Goal: Navigation & Orientation: Find specific page/section

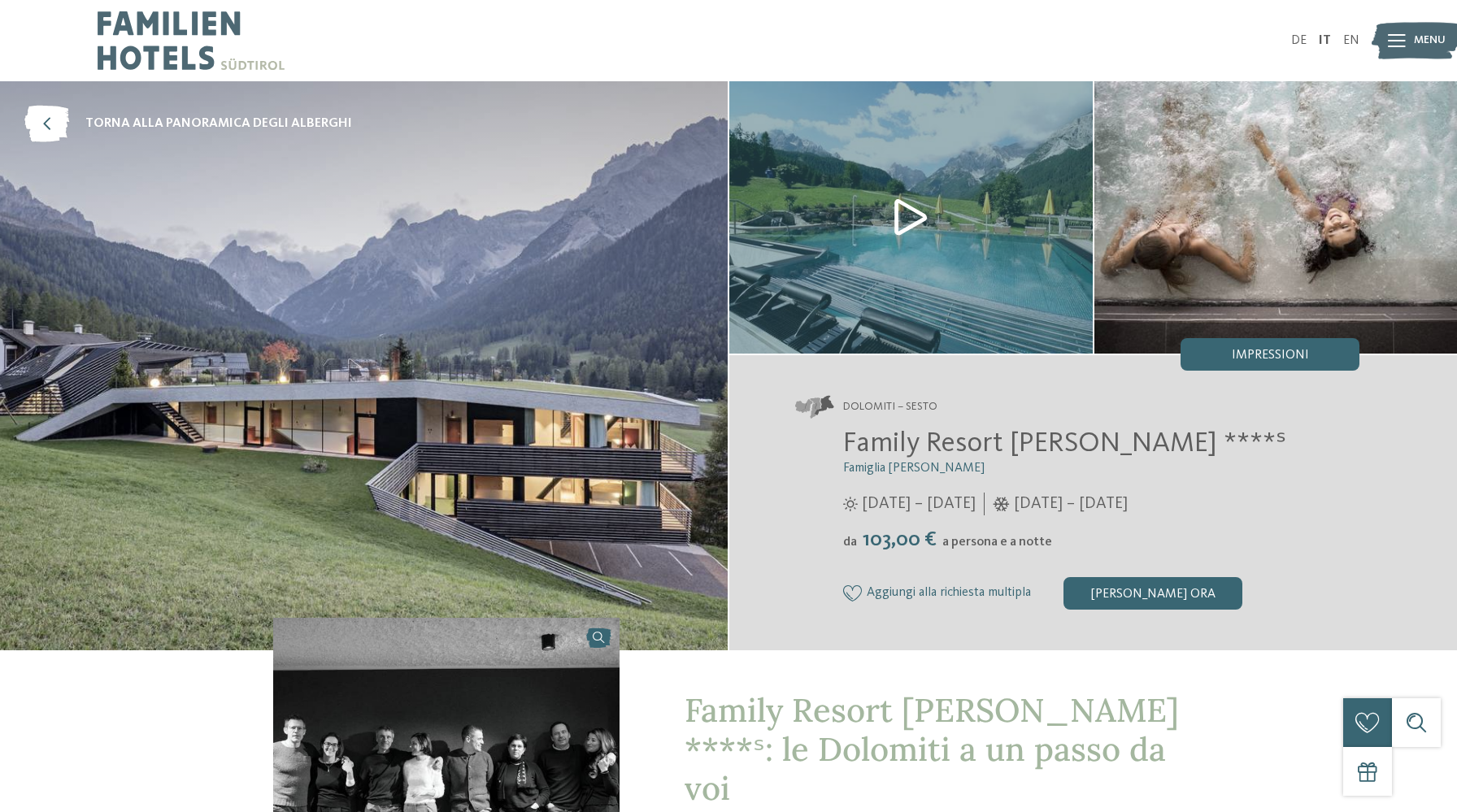
click at [178, 37] on img at bounding box center [191, 40] width 187 height 81
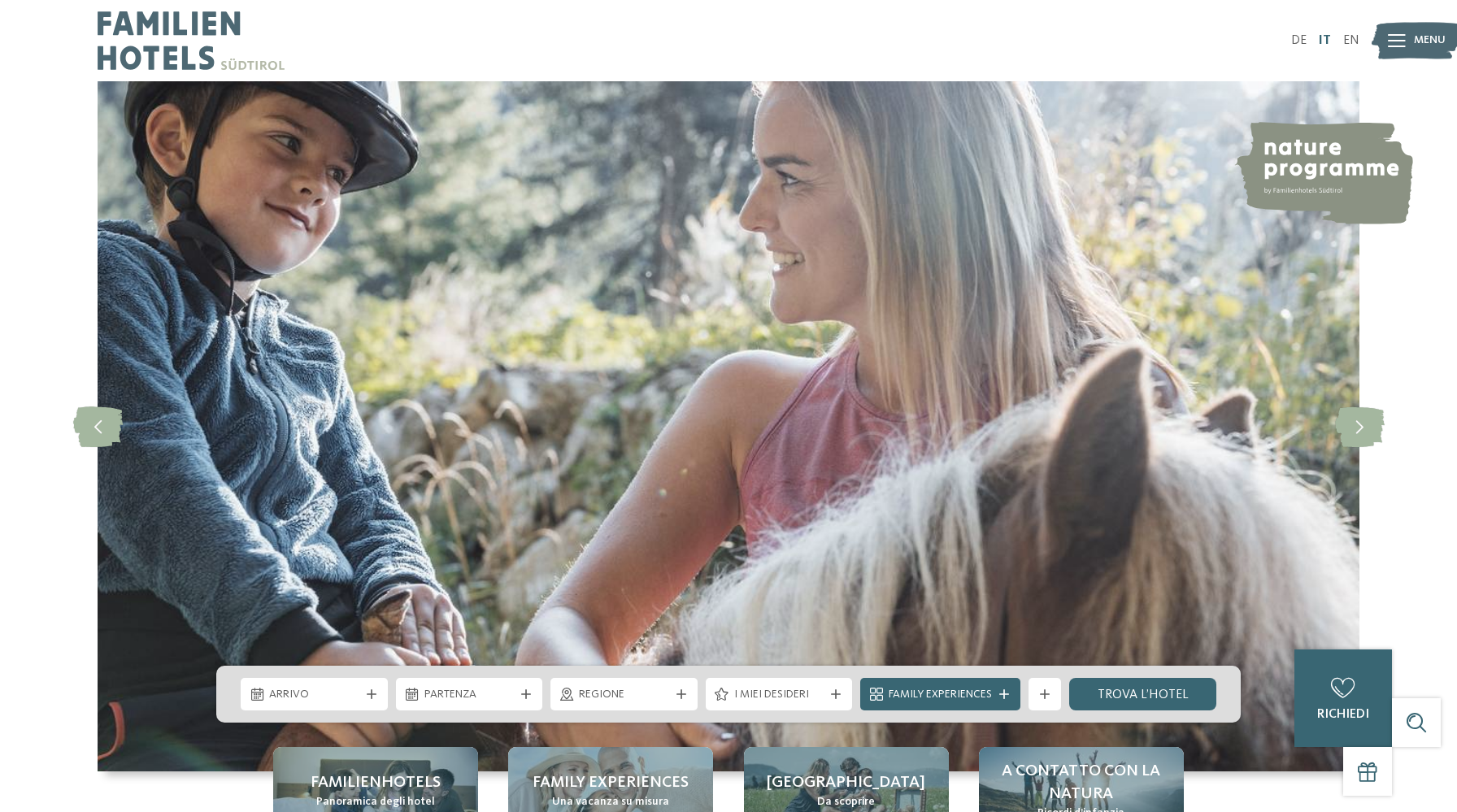
click at [1329, 38] on link "IT" at bounding box center [1324, 40] width 12 height 13
click at [158, 10] on img at bounding box center [191, 40] width 187 height 81
click at [641, 691] on span "Regione" at bounding box center [624, 695] width 91 height 16
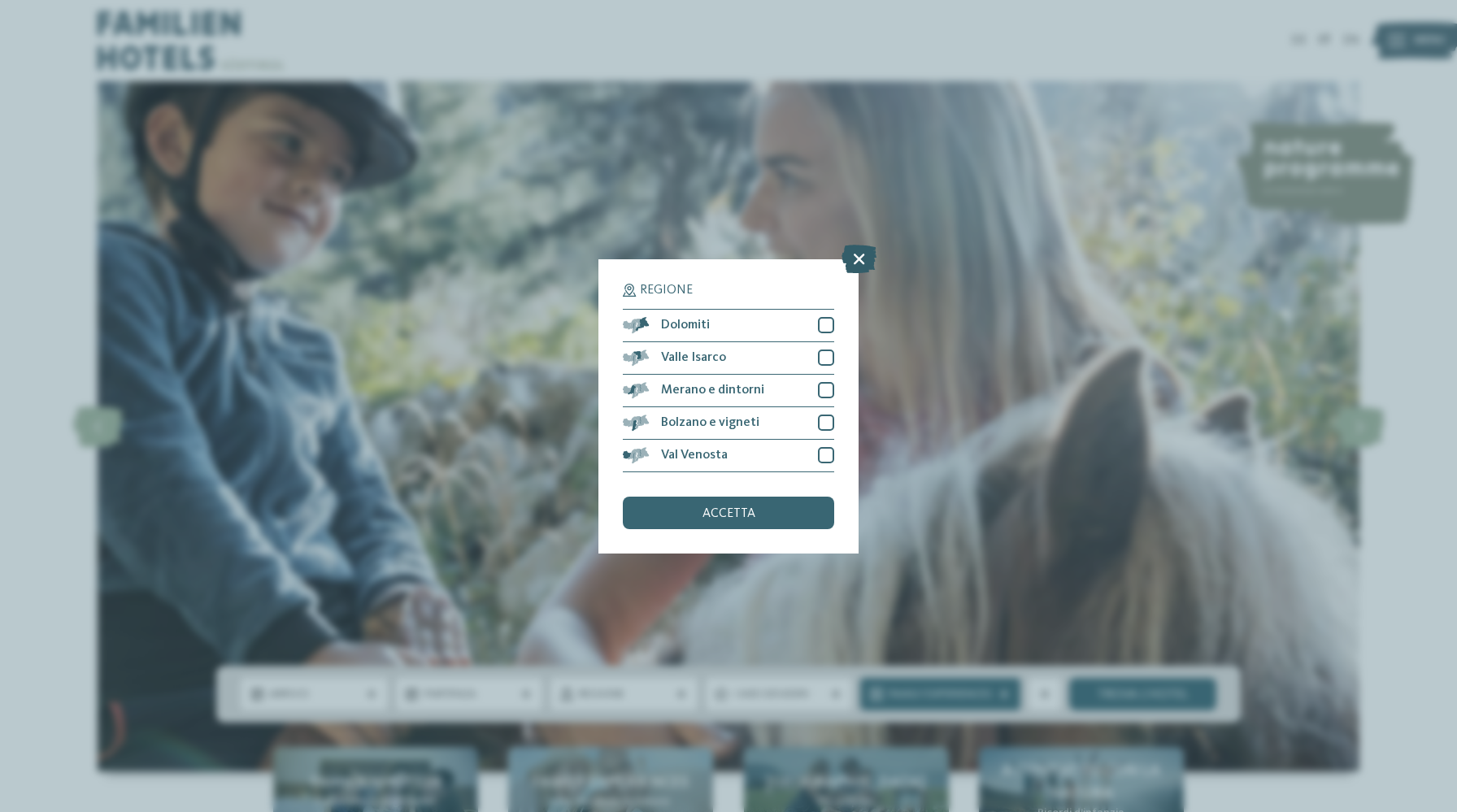
click at [859, 258] on icon at bounding box center [859, 257] width 35 height 28
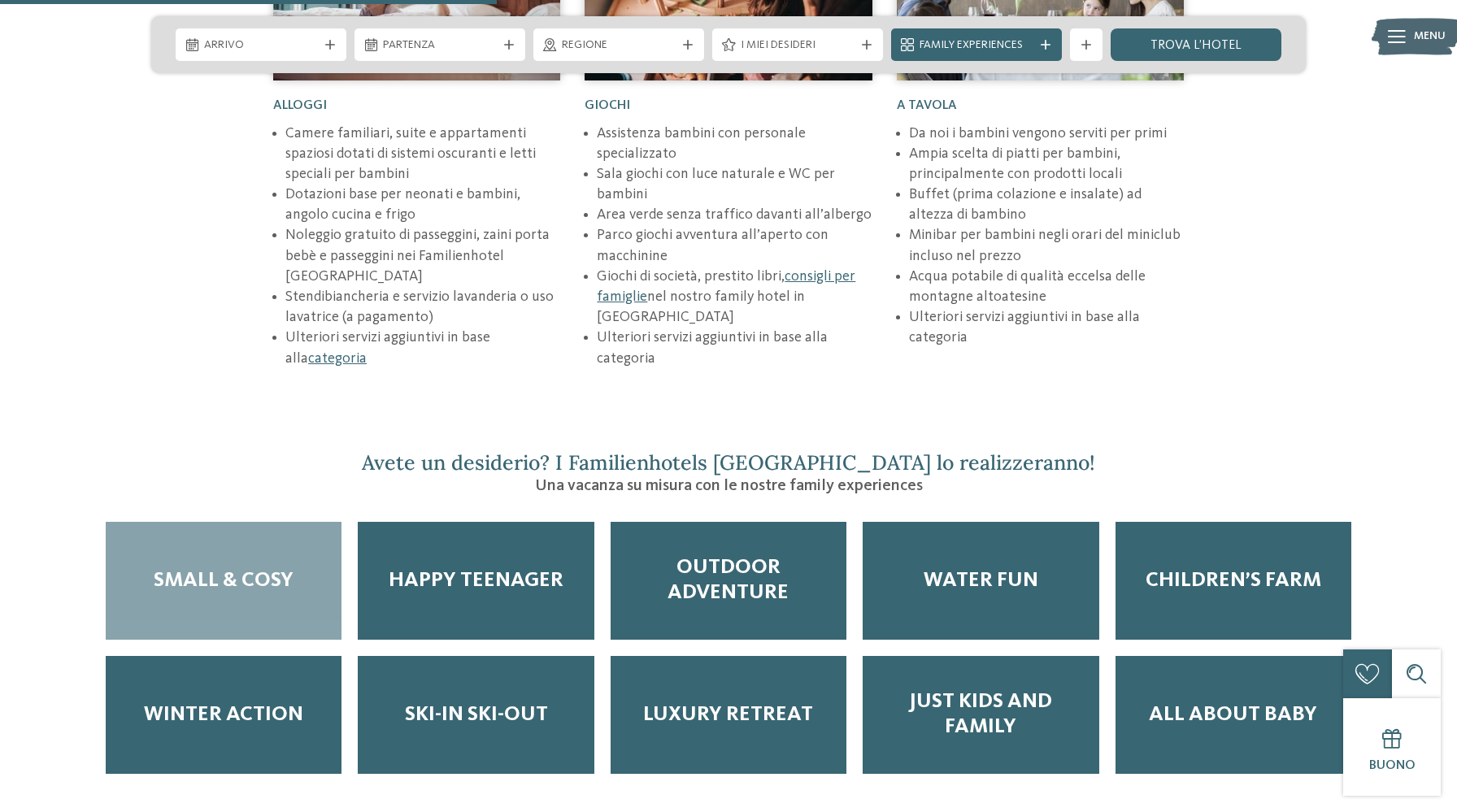
scroll to position [2569, 0]
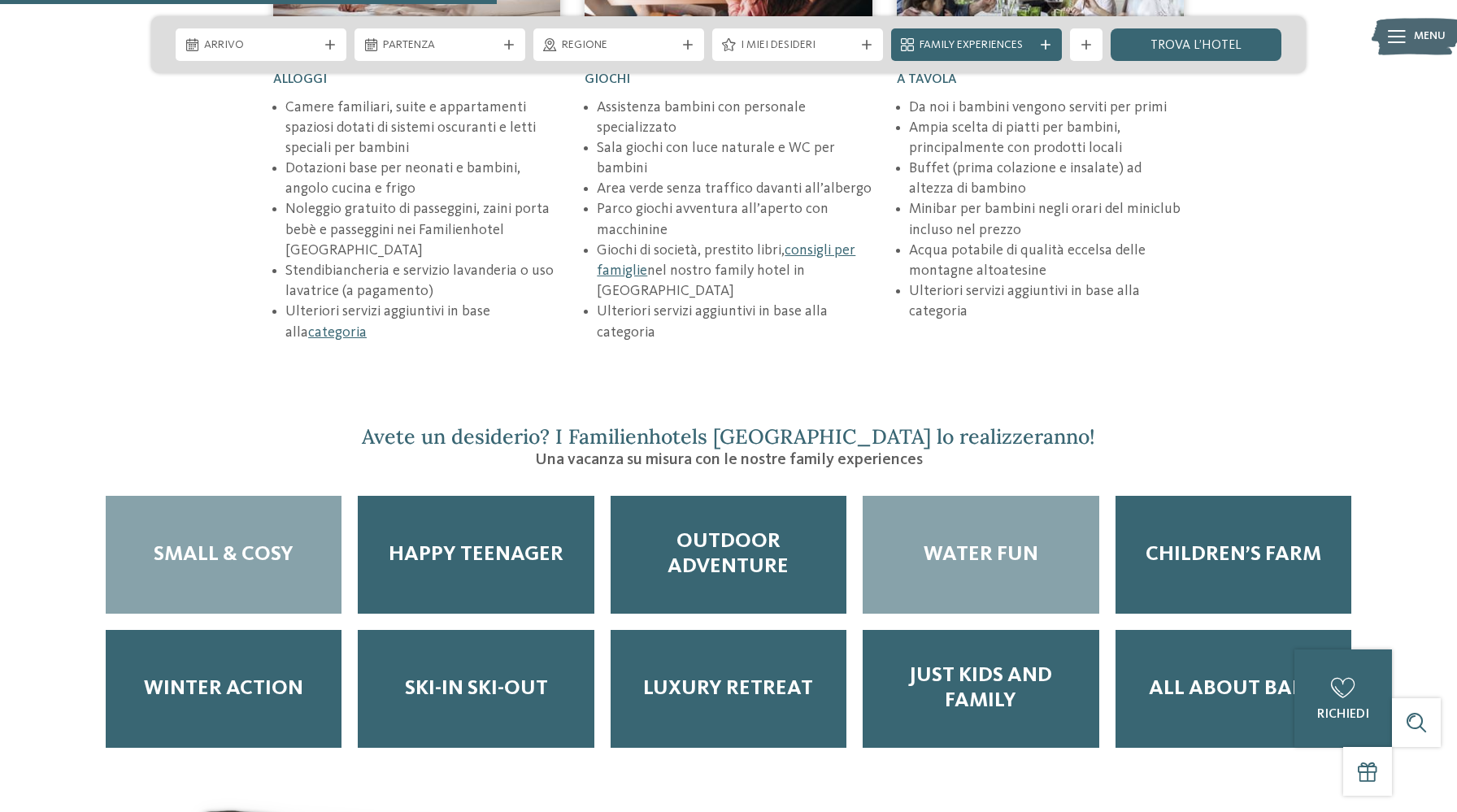
click at [957, 515] on div "Water Fun" at bounding box center [980, 555] width 235 height 118
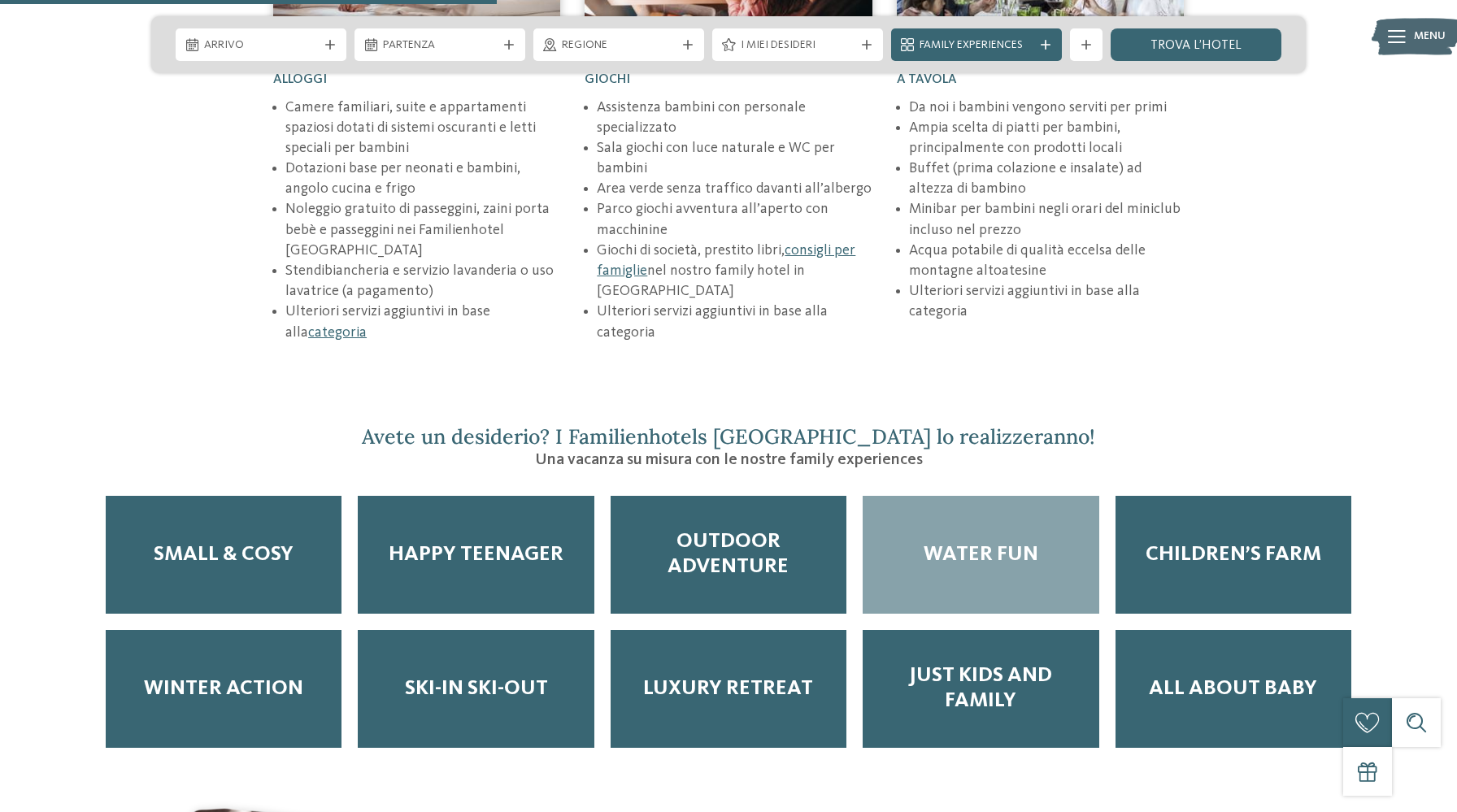
click at [967, 542] on span "Water Fun" at bounding box center [981, 555] width 114 height 26
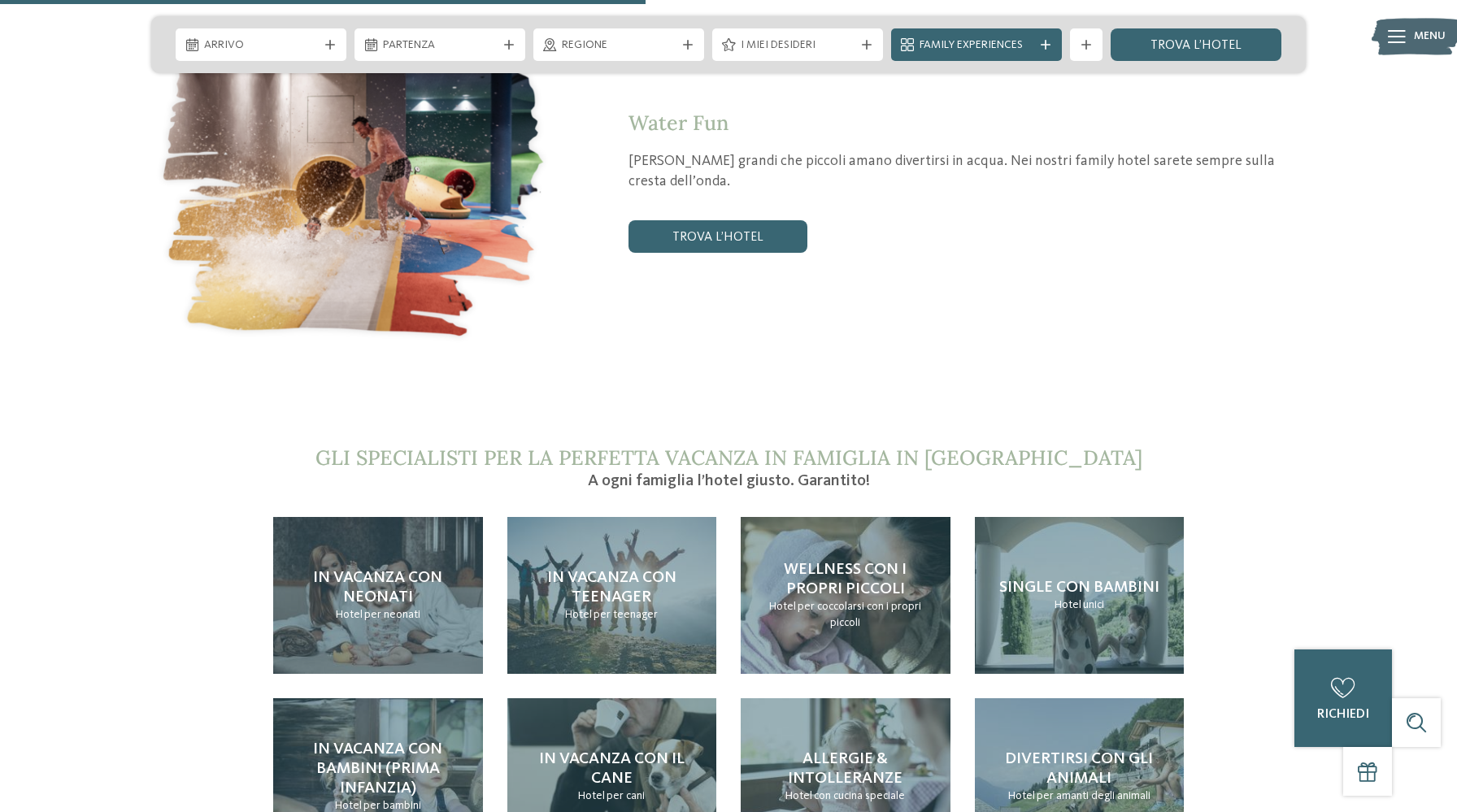
scroll to position [3349, 0]
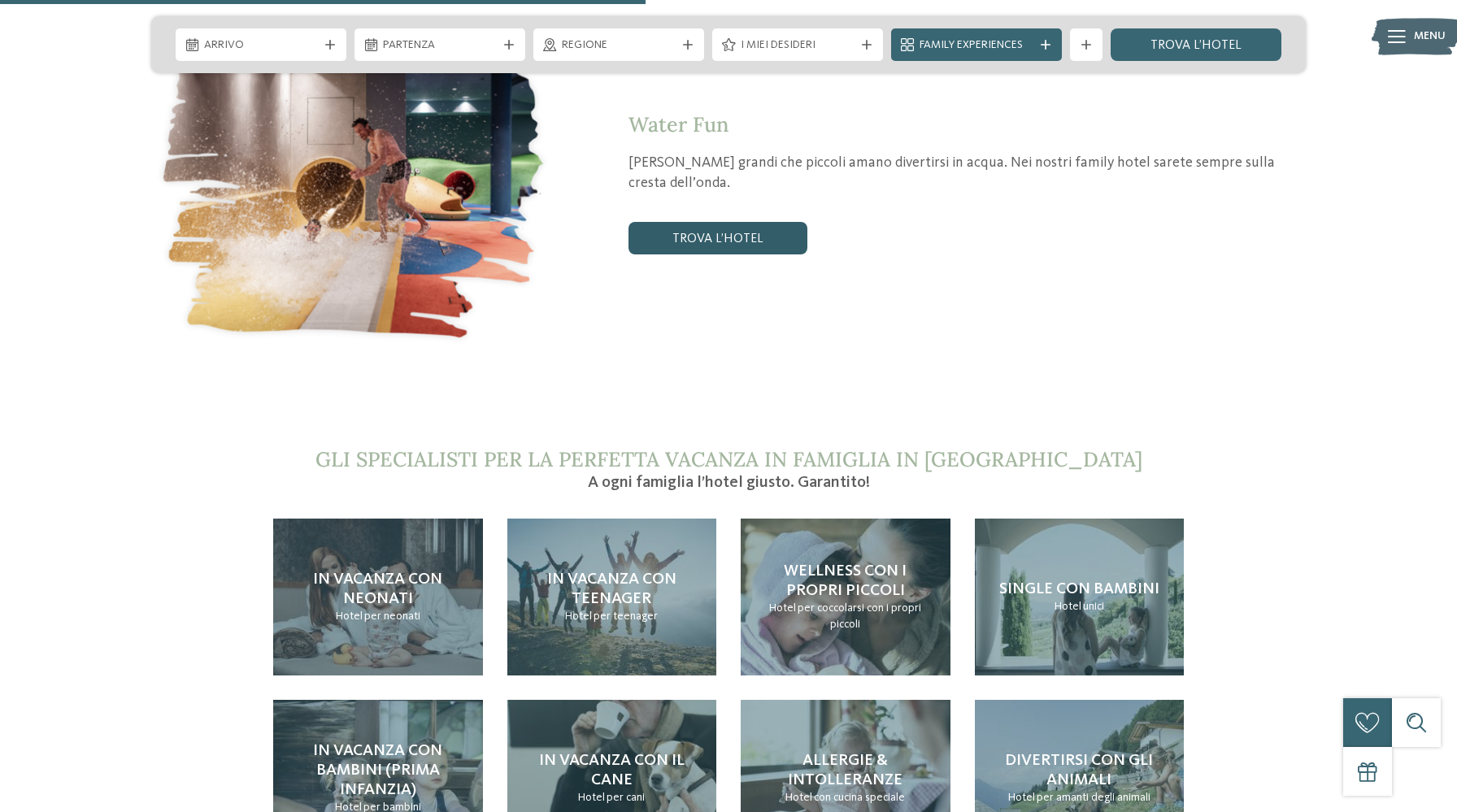
click at [735, 222] on link "trova l’hotel" at bounding box center [717, 238] width 179 height 33
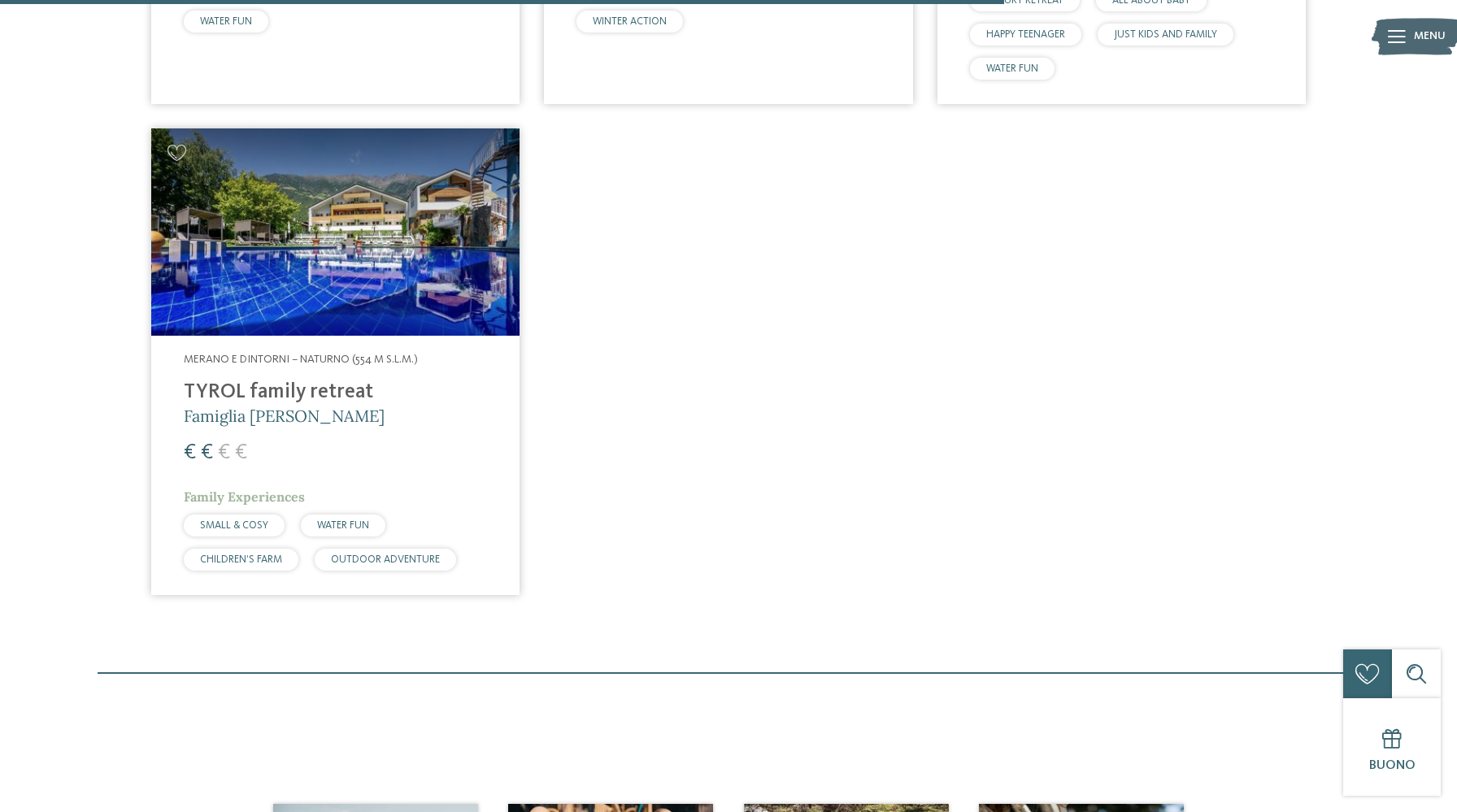
scroll to position [2194, 0]
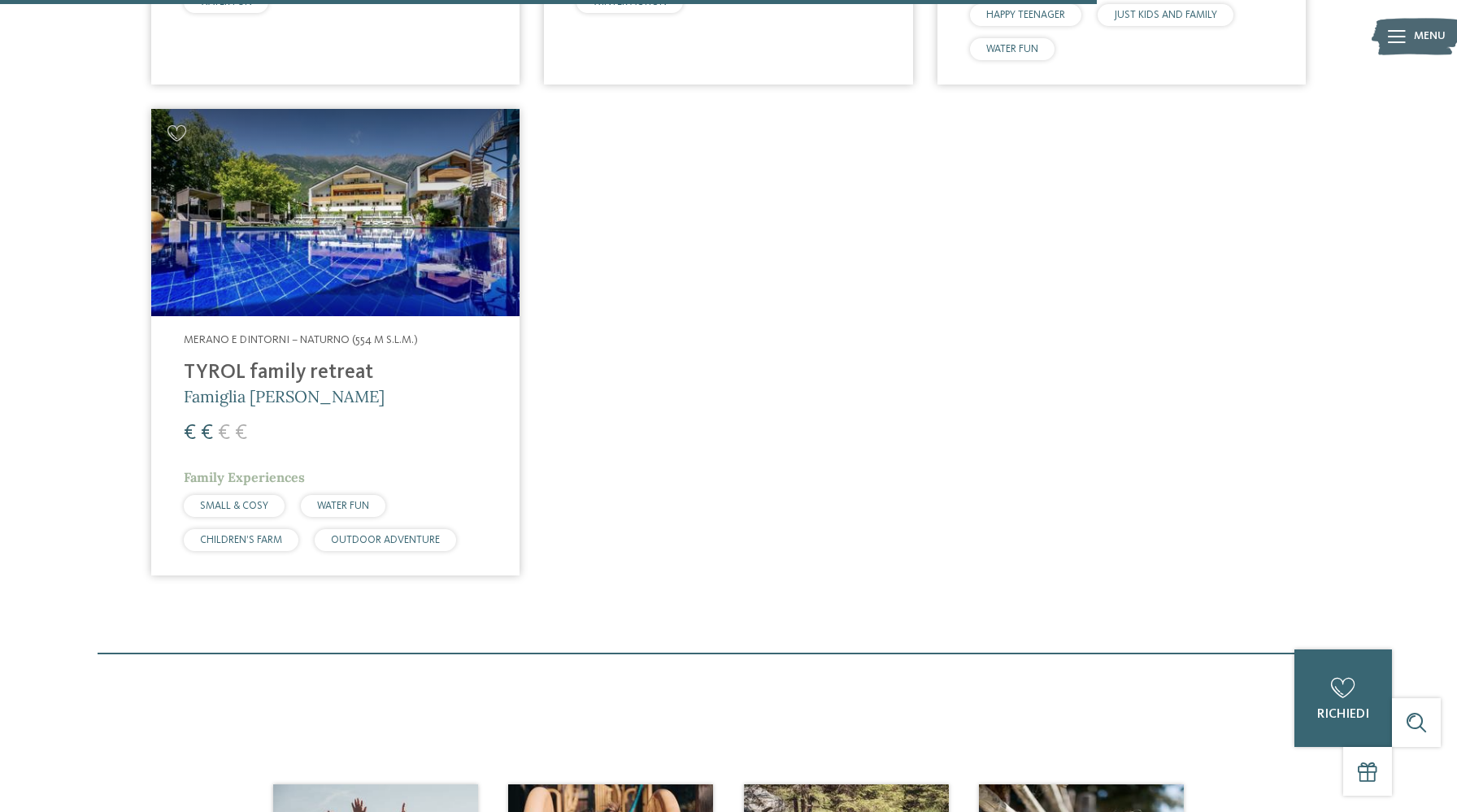
click at [345, 235] on img at bounding box center [335, 212] width 368 height 207
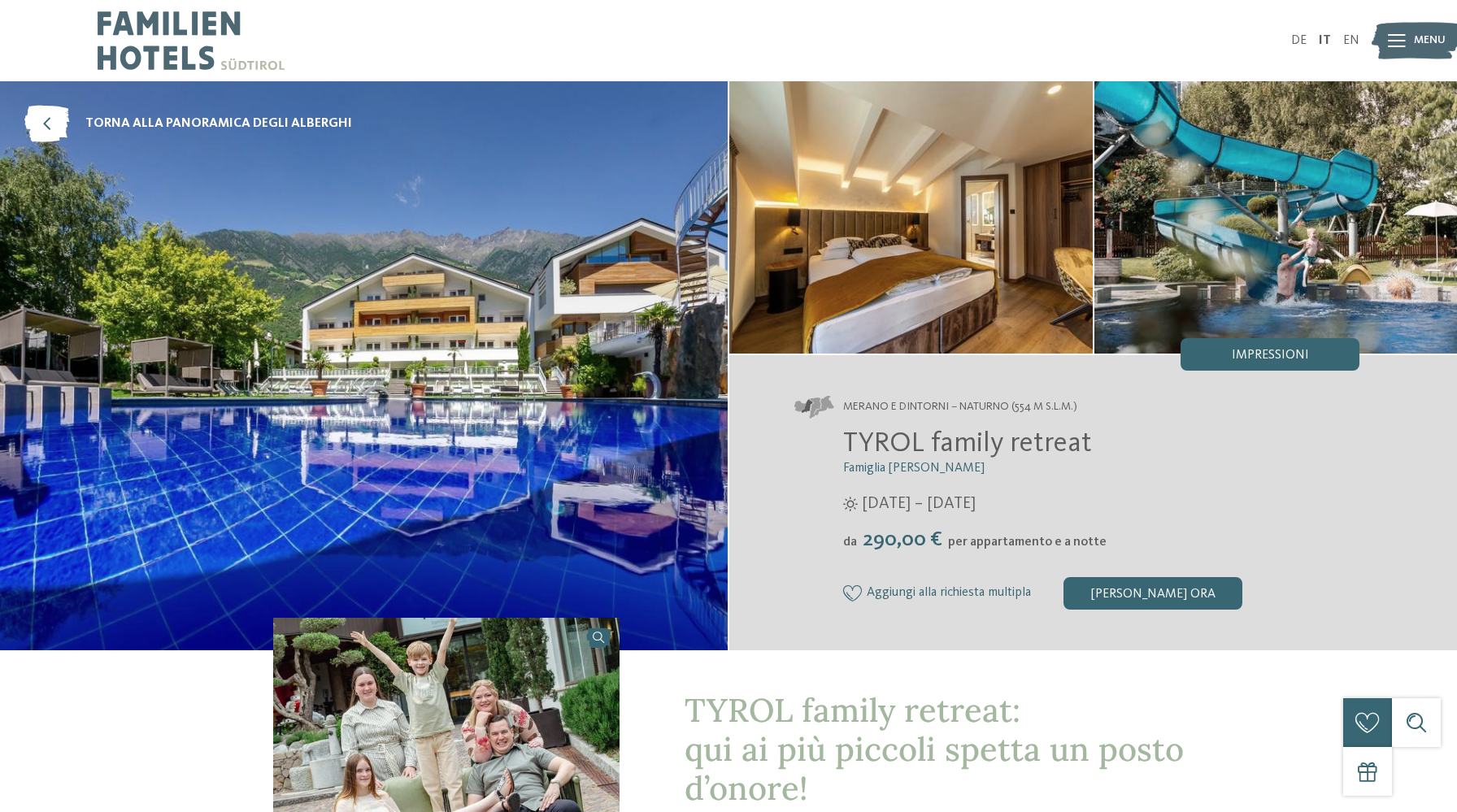
click at [555, 467] on img at bounding box center [364, 365] width 728 height 568
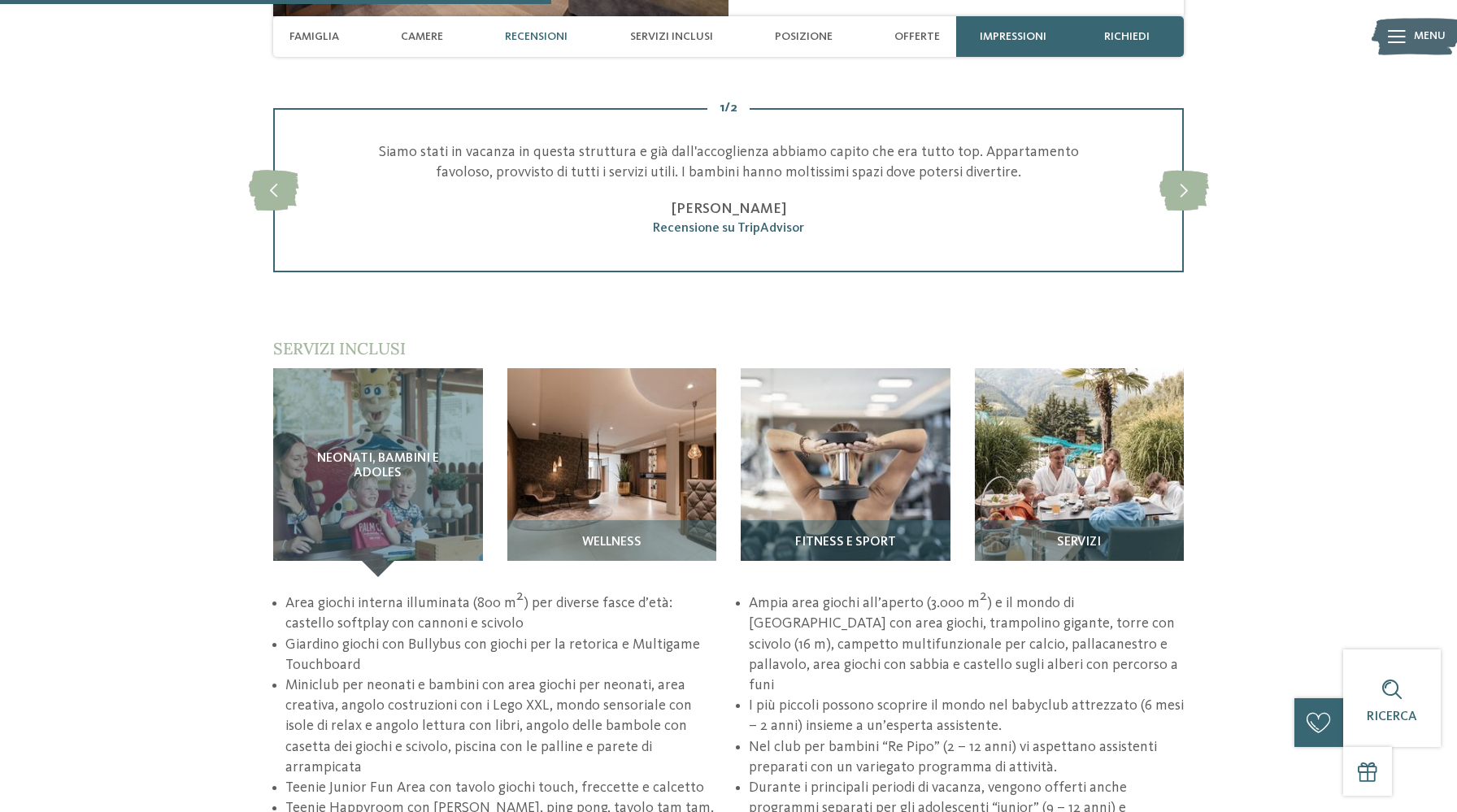
scroll to position [2085, 0]
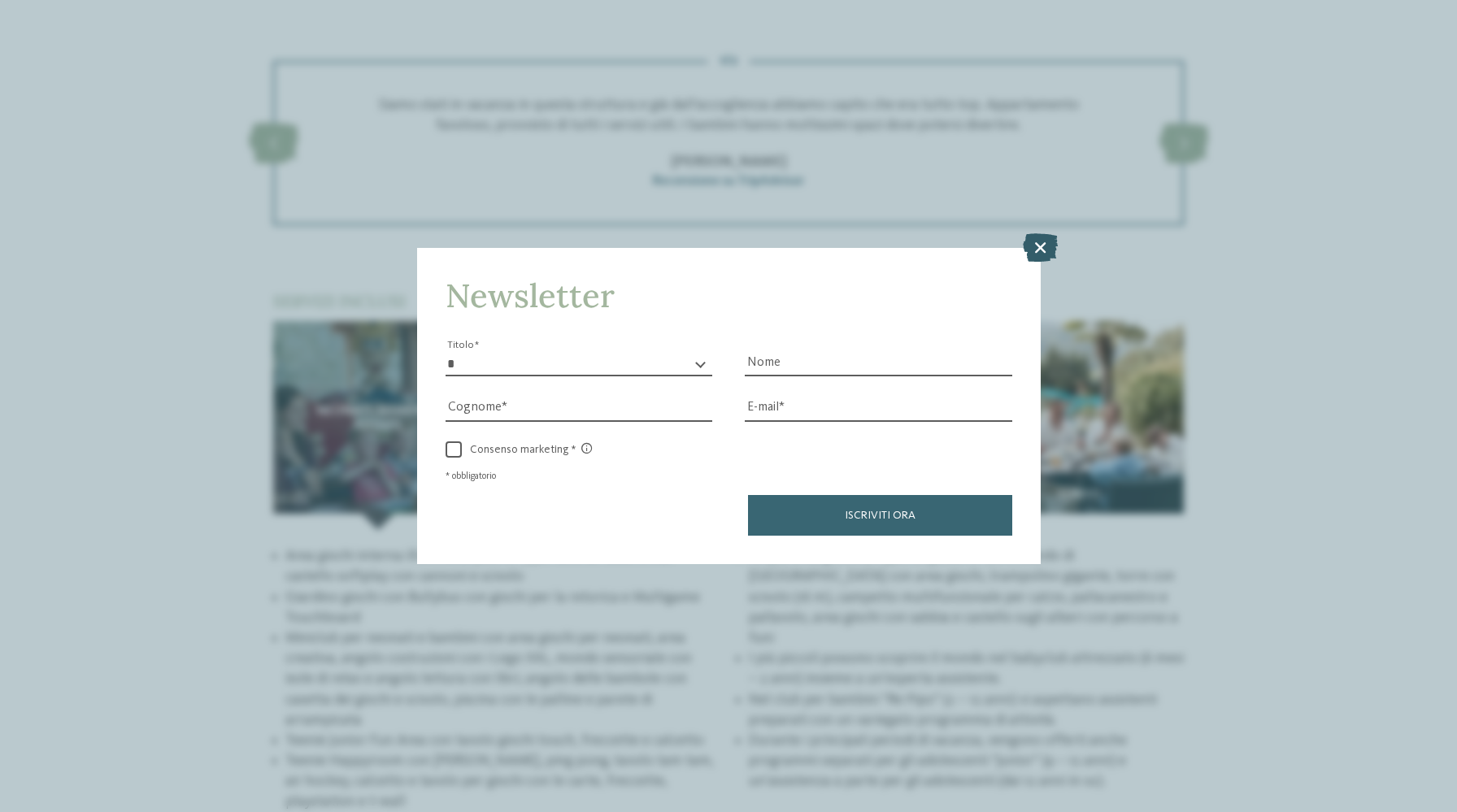
click at [1037, 241] on icon at bounding box center [1040, 247] width 35 height 28
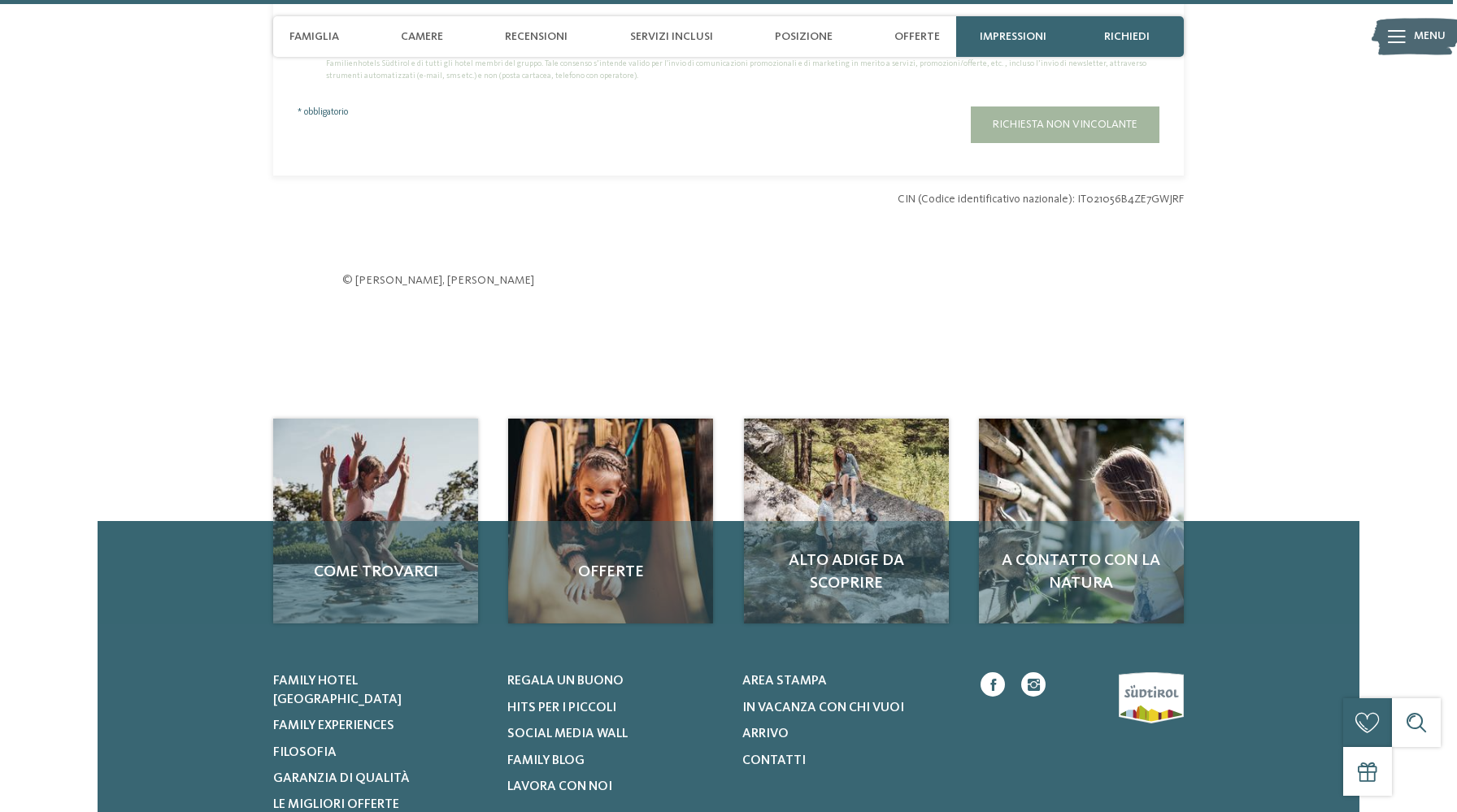
scroll to position [4868, 0]
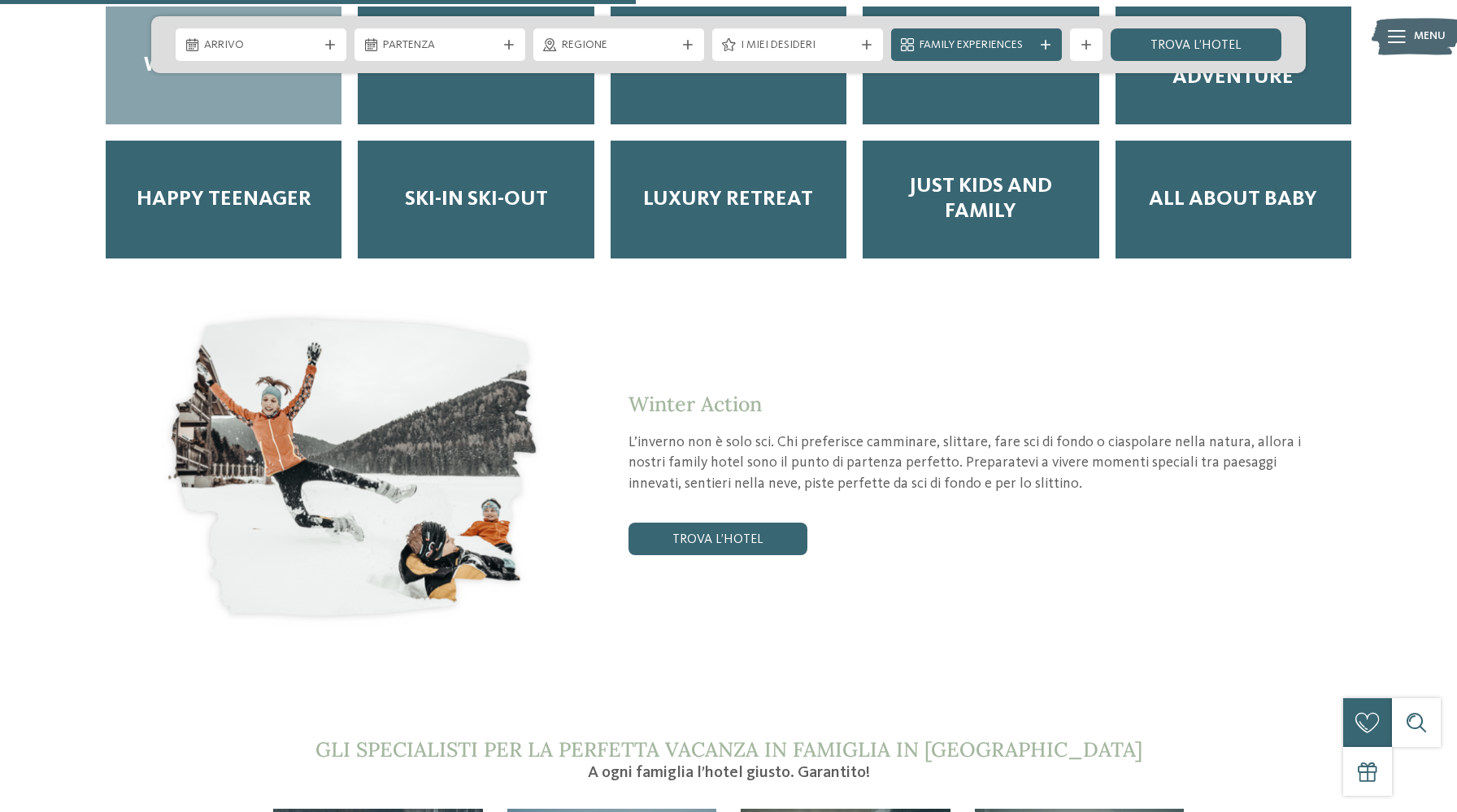
scroll to position [3548, 0]
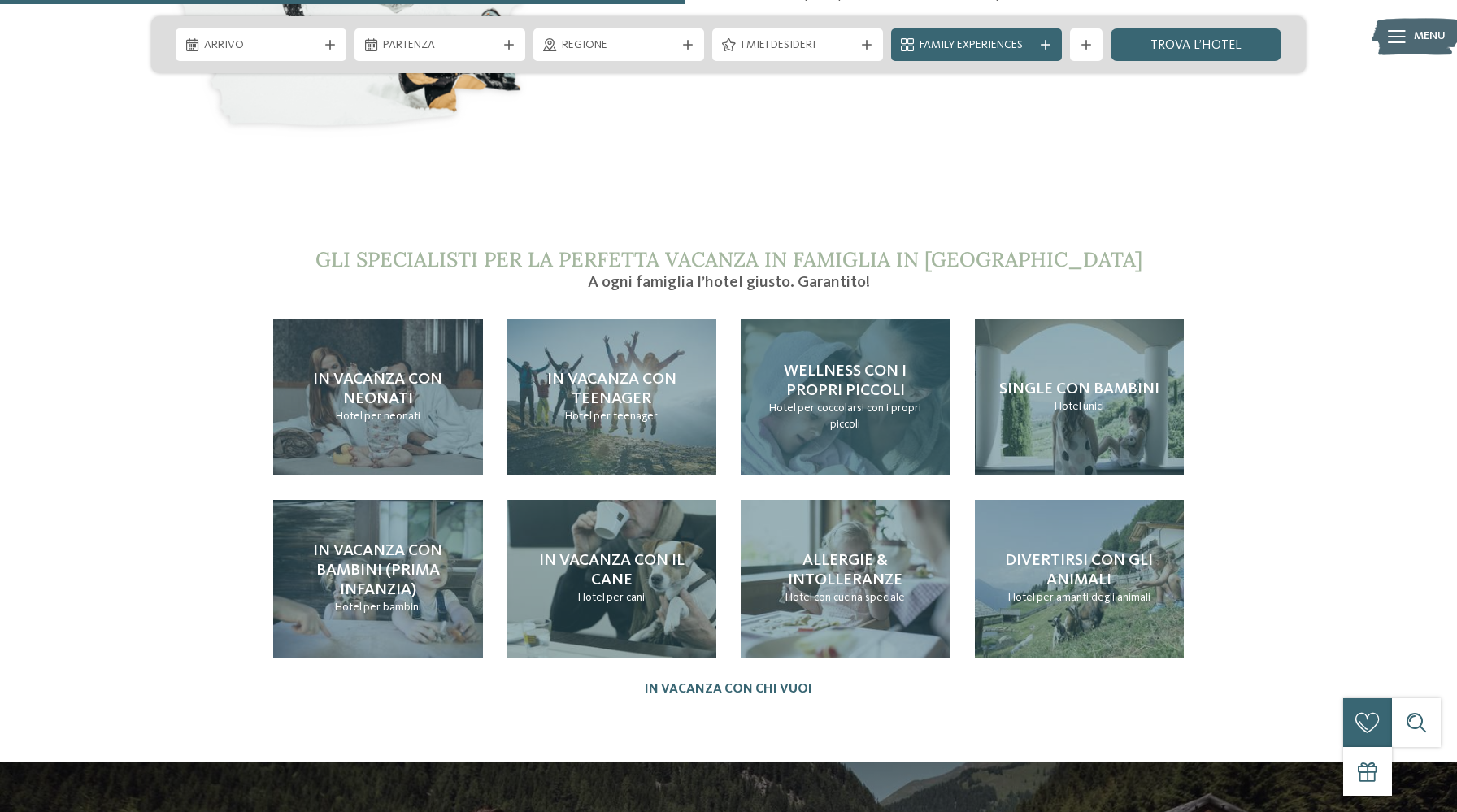
click at [860, 363] on span "Wellness con i propri piccoli" at bounding box center [845, 381] width 123 height 36
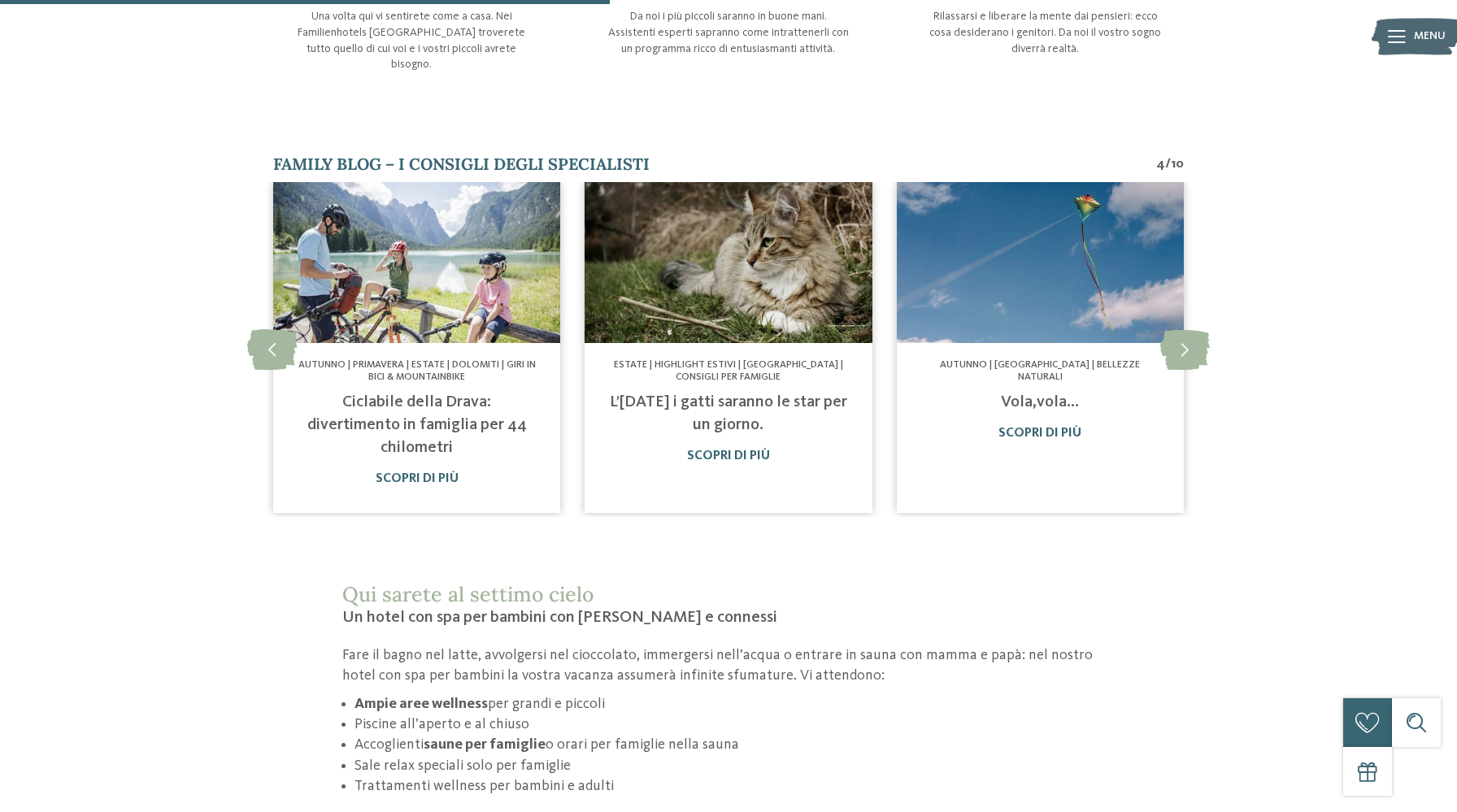
scroll to position [972, 0]
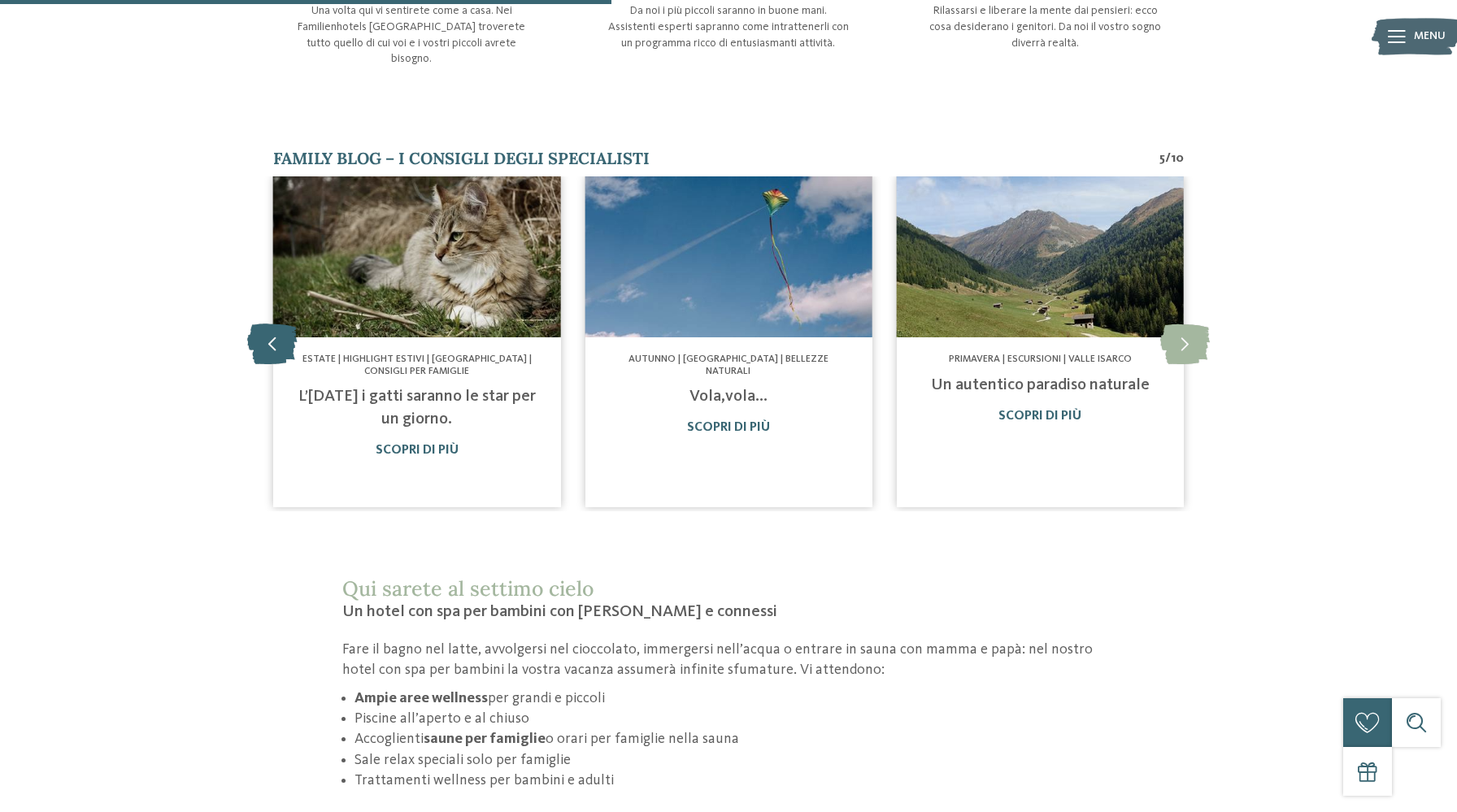
click at [266, 323] on icon at bounding box center [272, 343] width 49 height 40
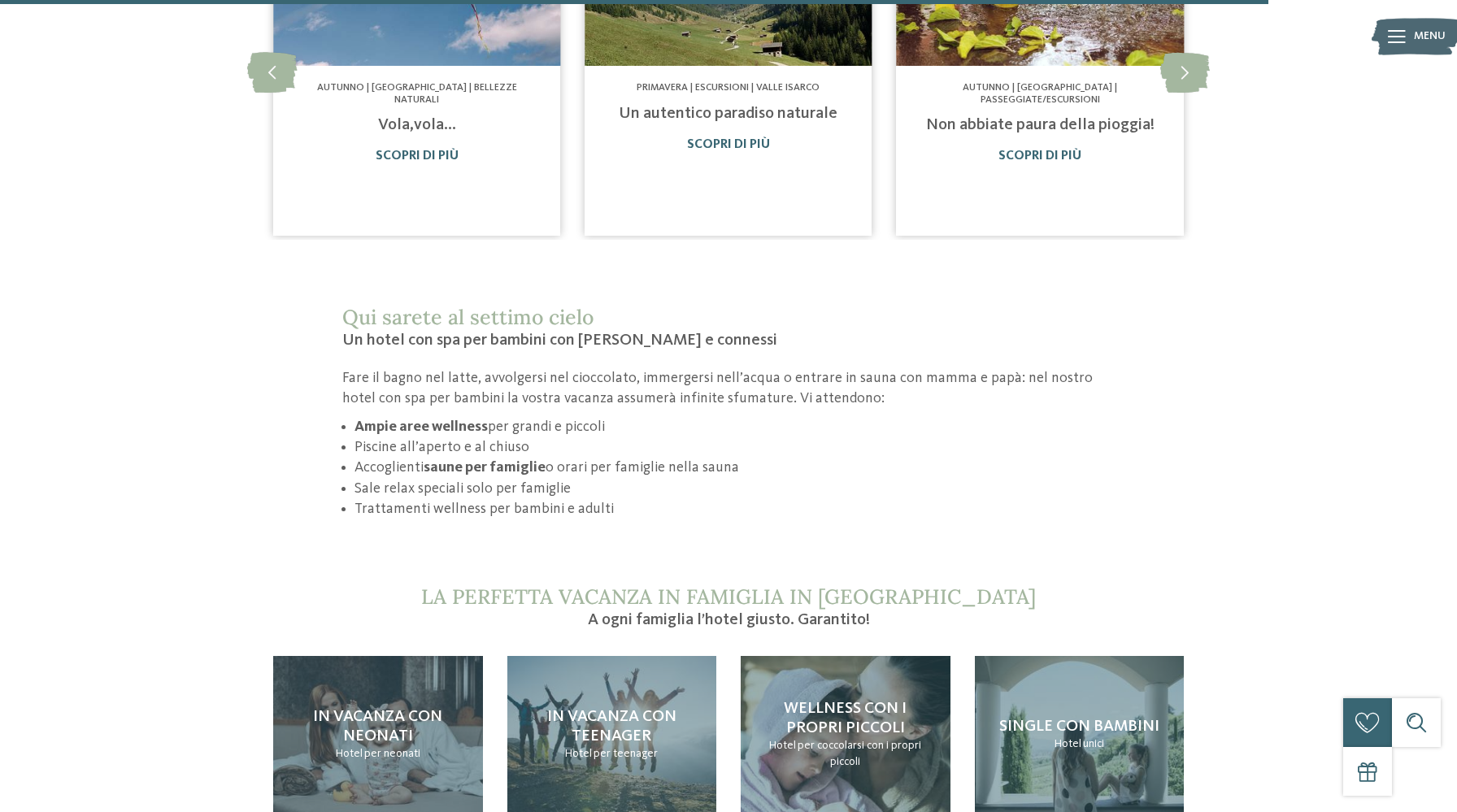
scroll to position [2317, 0]
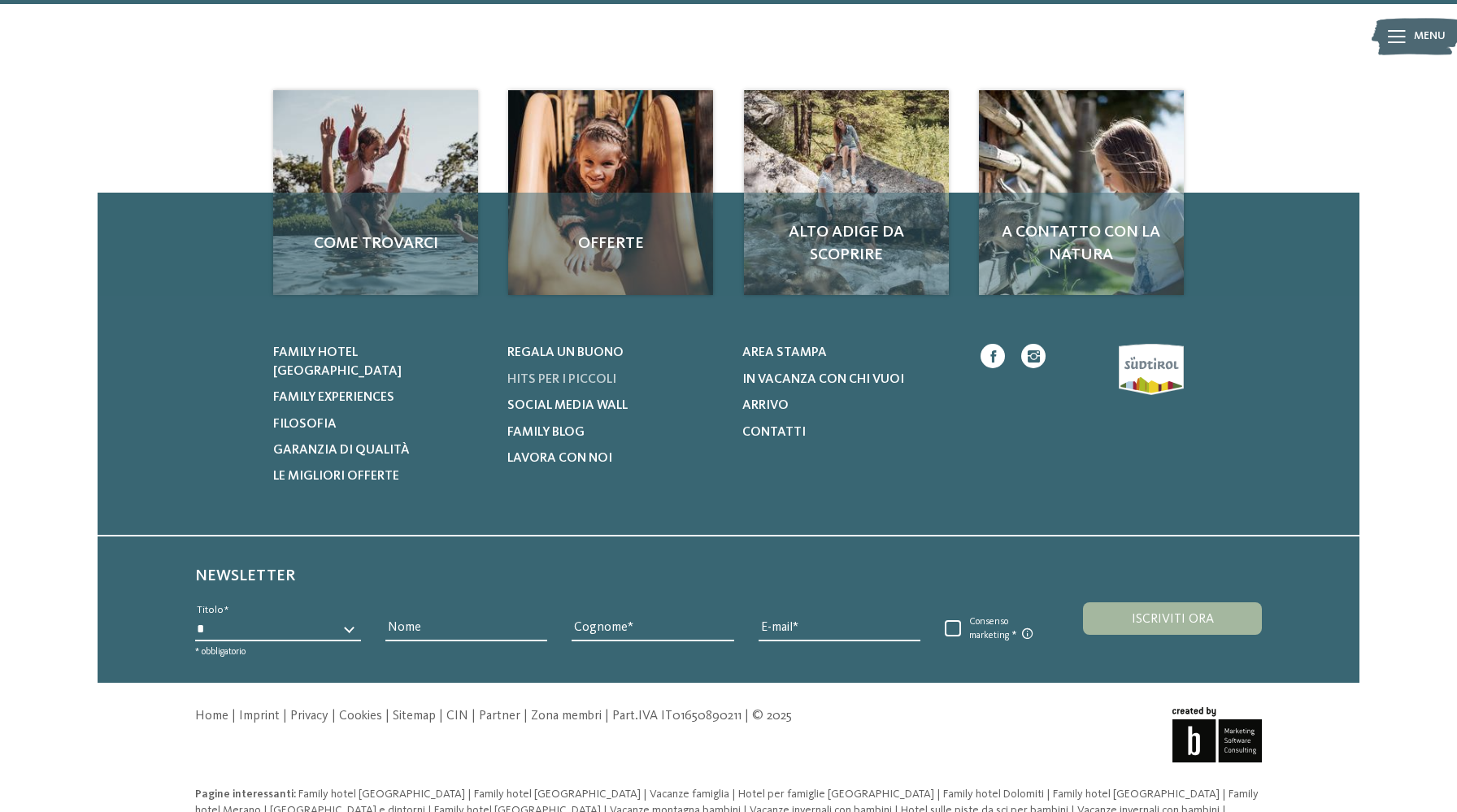
click at [554, 373] on span "Hits per i piccoli" at bounding box center [561, 379] width 109 height 13
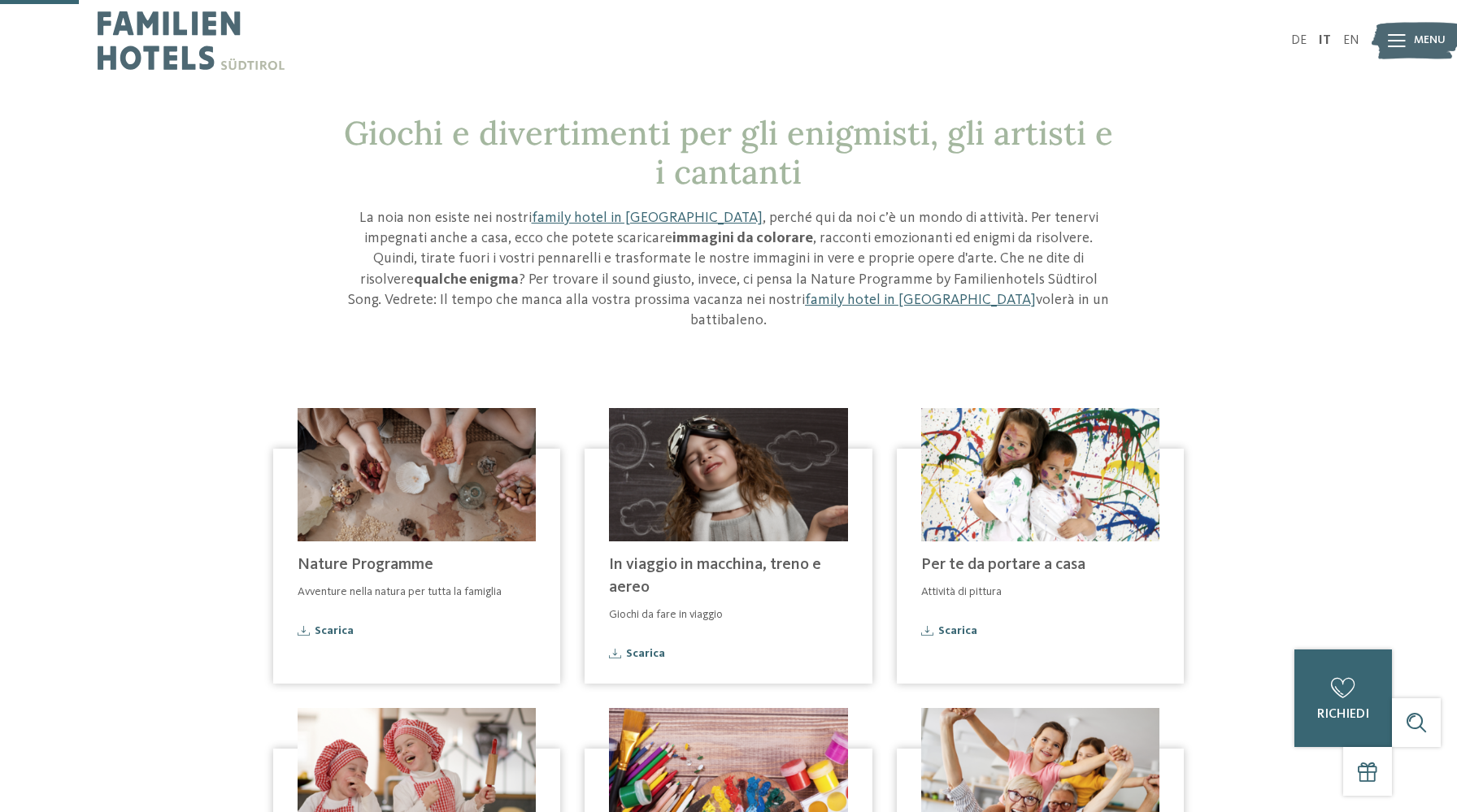
scroll to position [1296, 0]
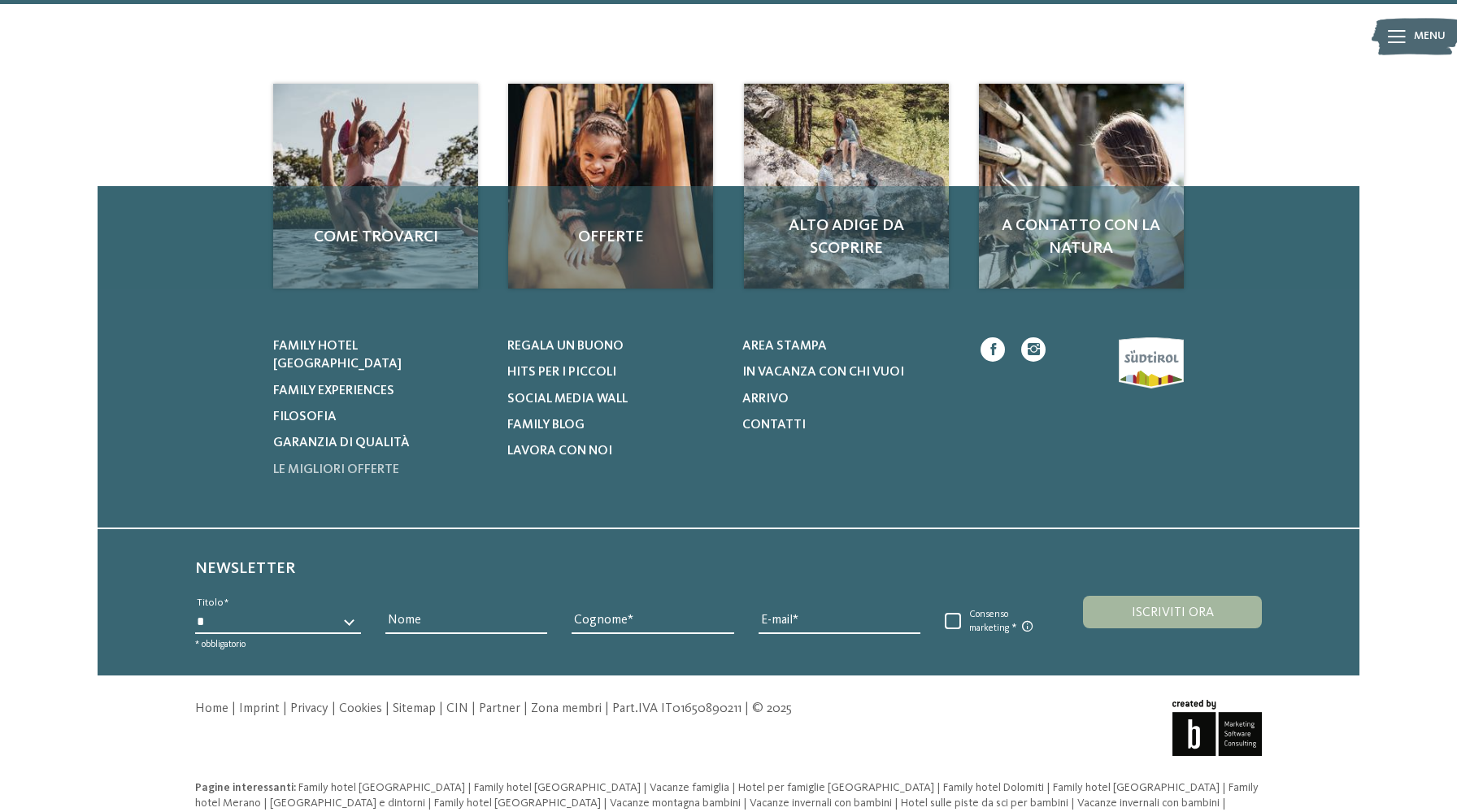
click at [353, 463] on span "Le migliori offerte" at bounding box center [336, 470] width 126 height 13
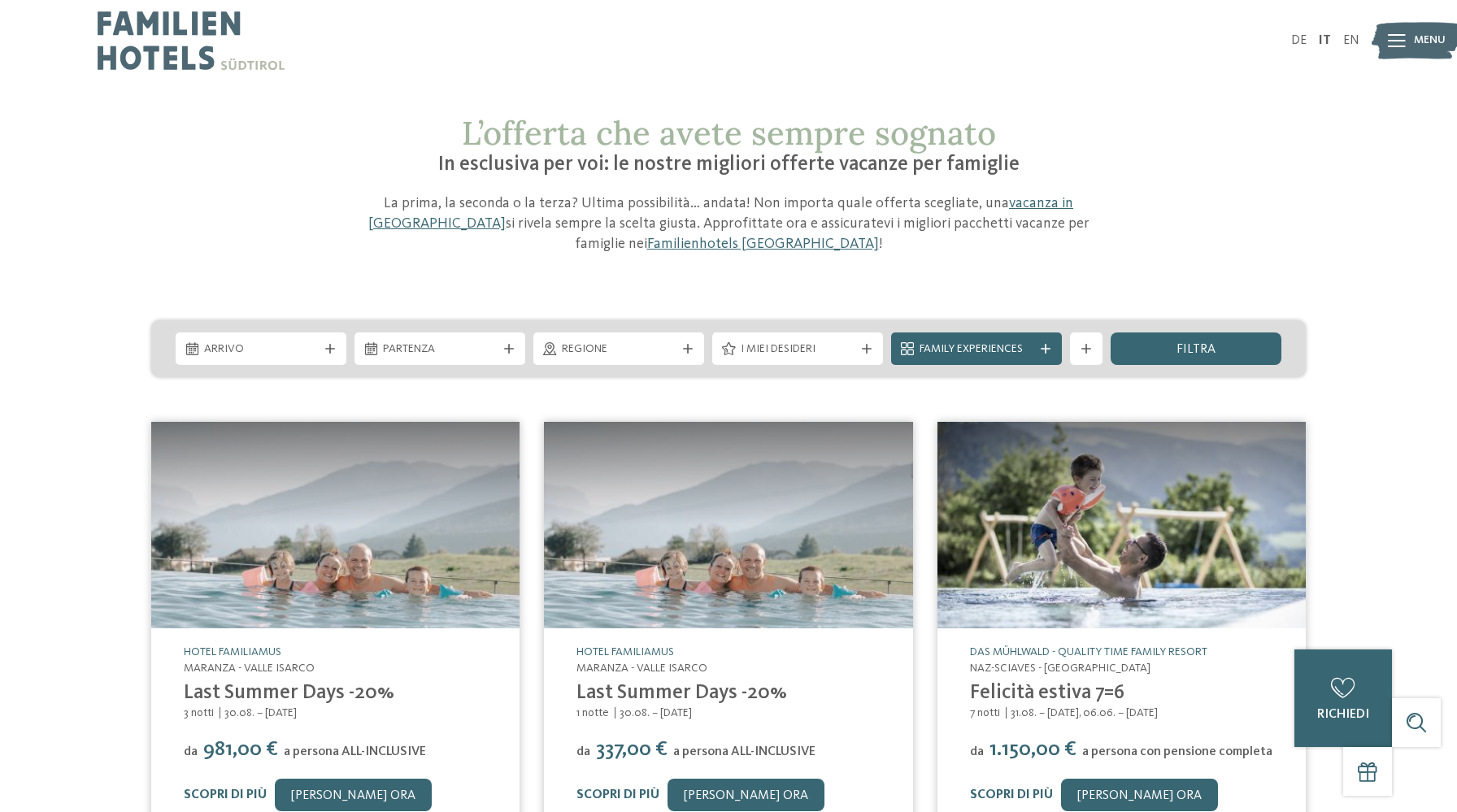
click at [179, 53] on img at bounding box center [191, 40] width 187 height 81
